Goal: Navigation & Orientation: Find specific page/section

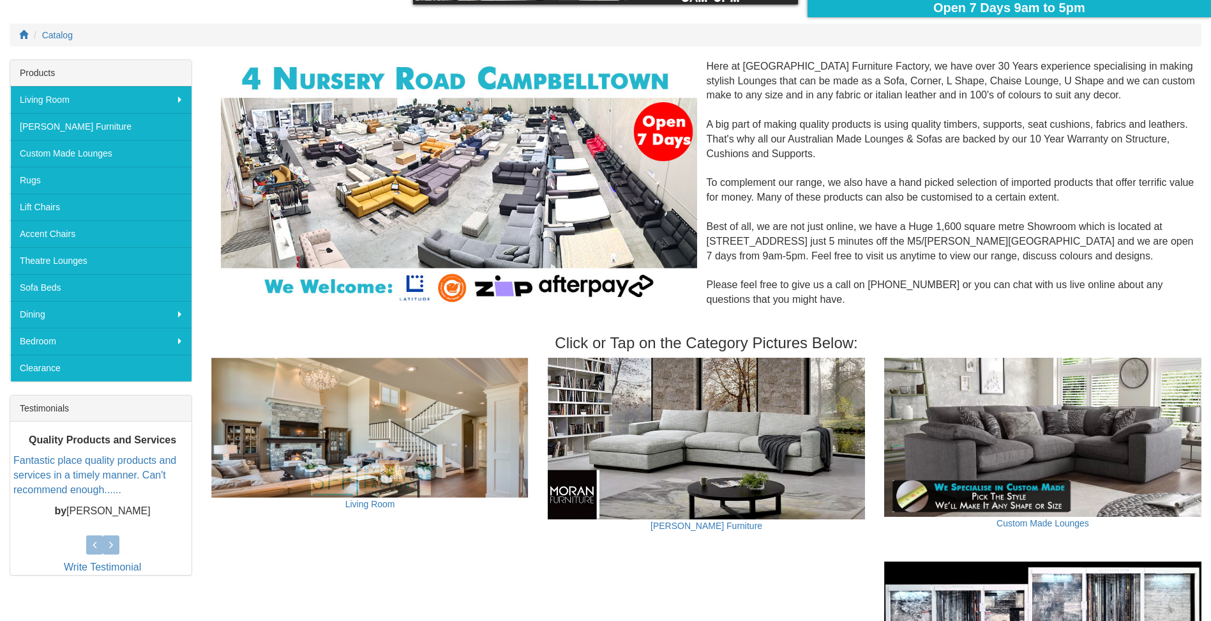
scroll to position [192, 0]
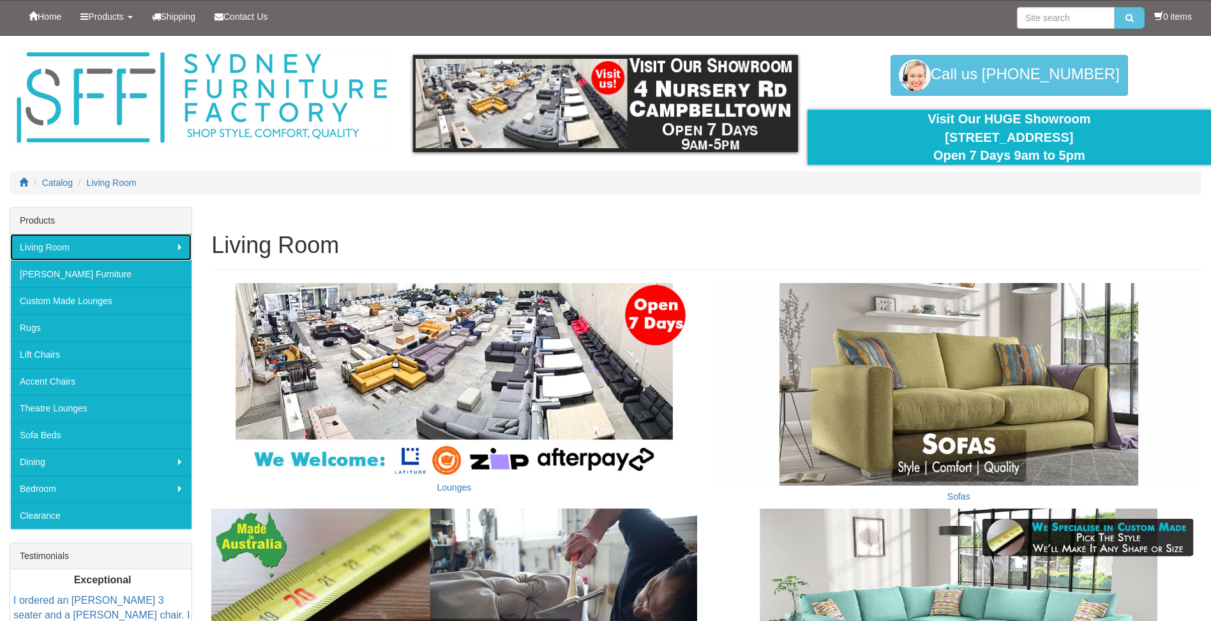
click at [179, 248] on link "Living Room" at bounding box center [100, 247] width 181 height 27
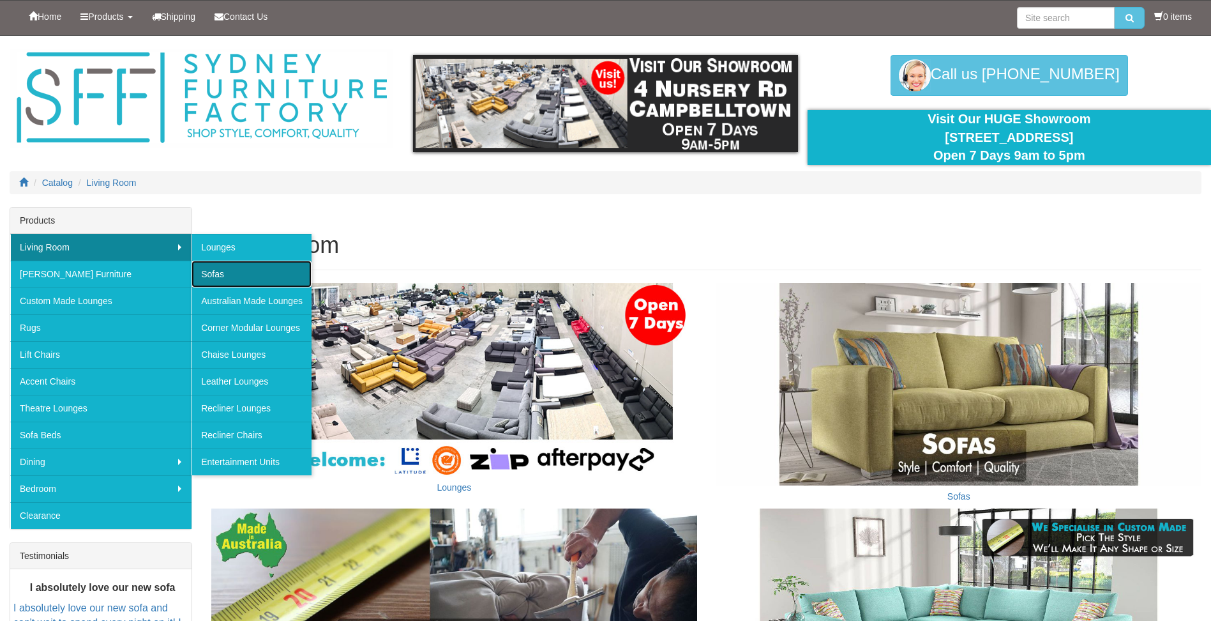
click at [221, 273] on link "Sofas" at bounding box center [252, 273] width 120 height 27
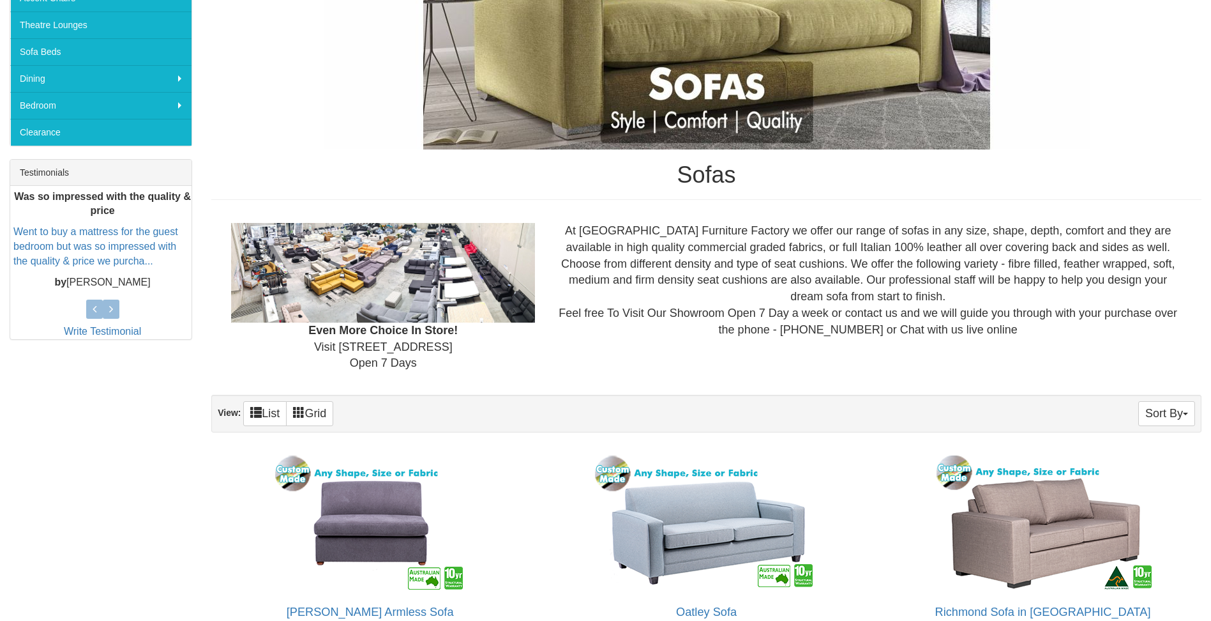
scroll to position [638, 0]
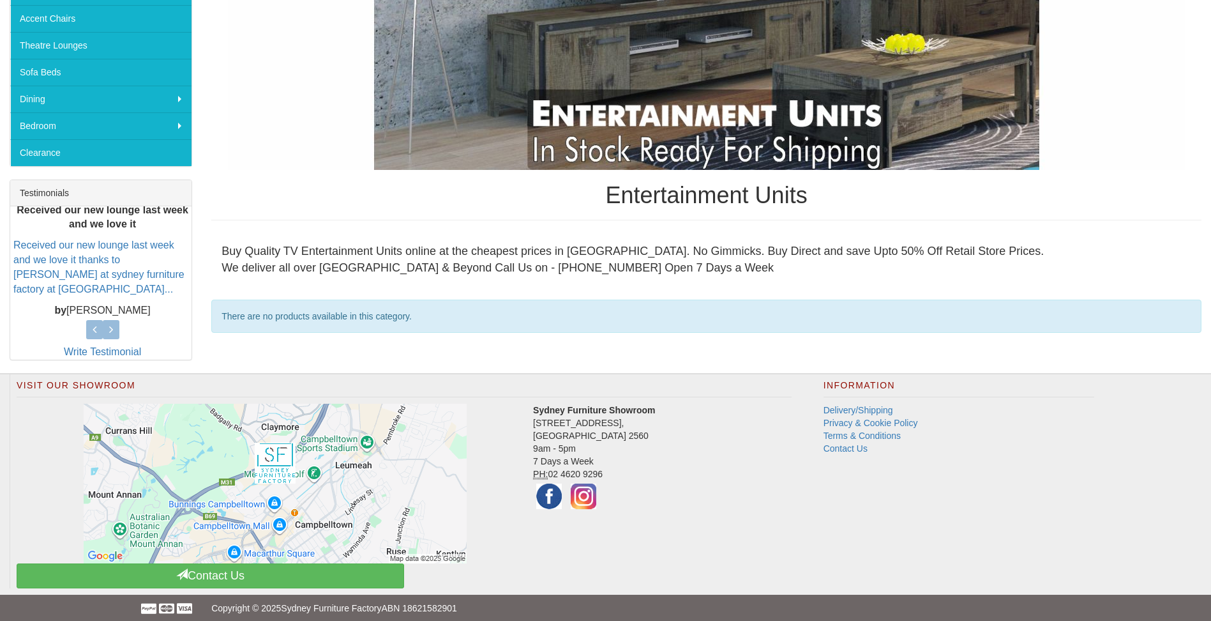
scroll to position [370, 0]
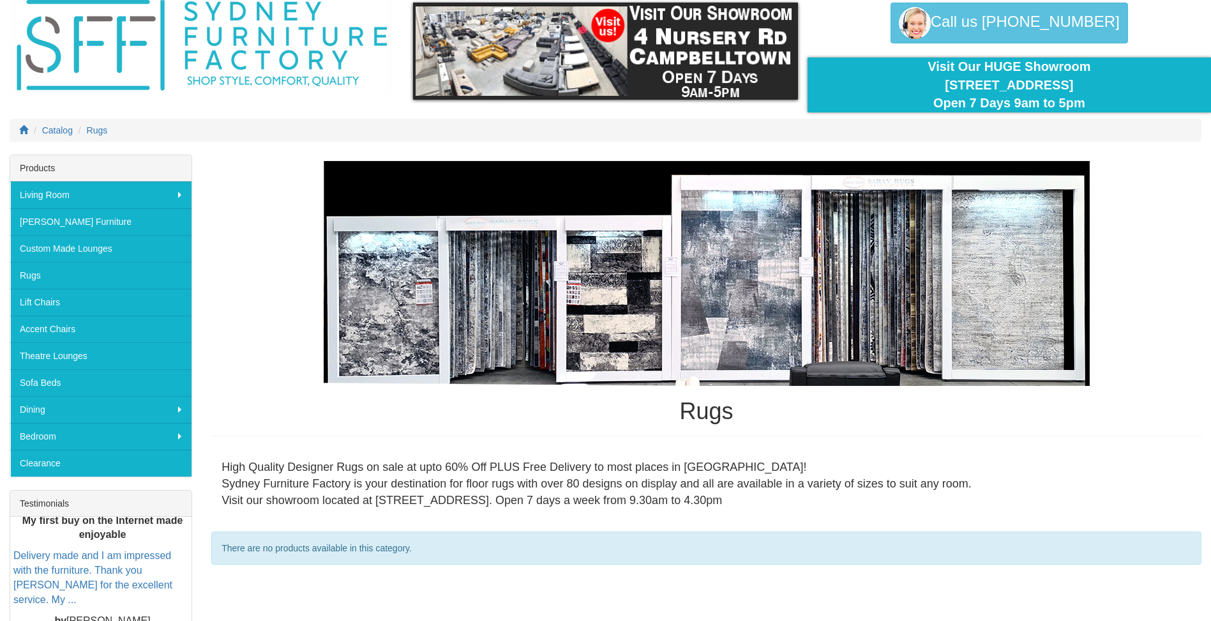
scroll to position [50, 0]
